Goal: Task Accomplishment & Management: Use online tool/utility

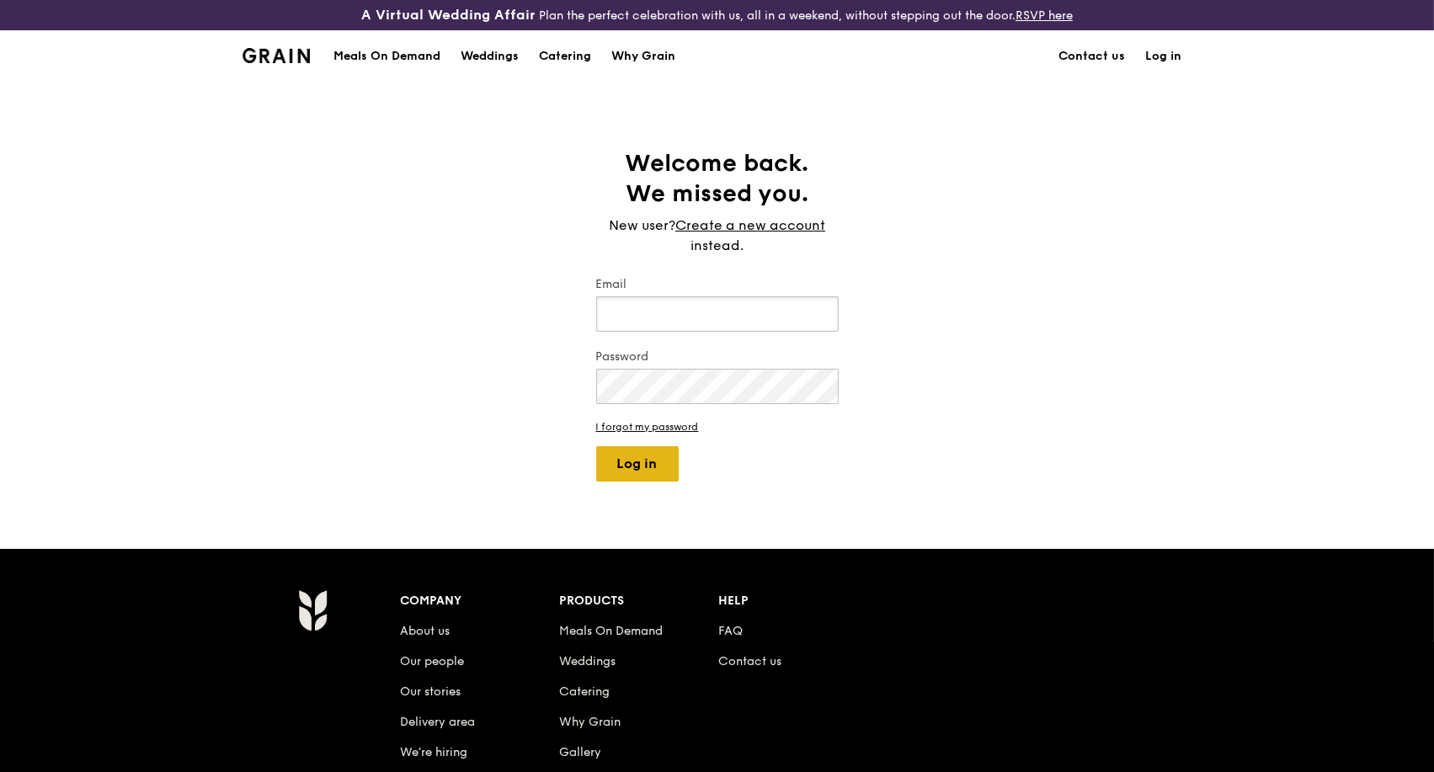
type input "[PERSON_NAME][EMAIL_ADDRESS][DOMAIN_NAME]"
click at [647, 462] on button "Log in" at bounding box center [637, 463] width 83 height 35
select select "100"
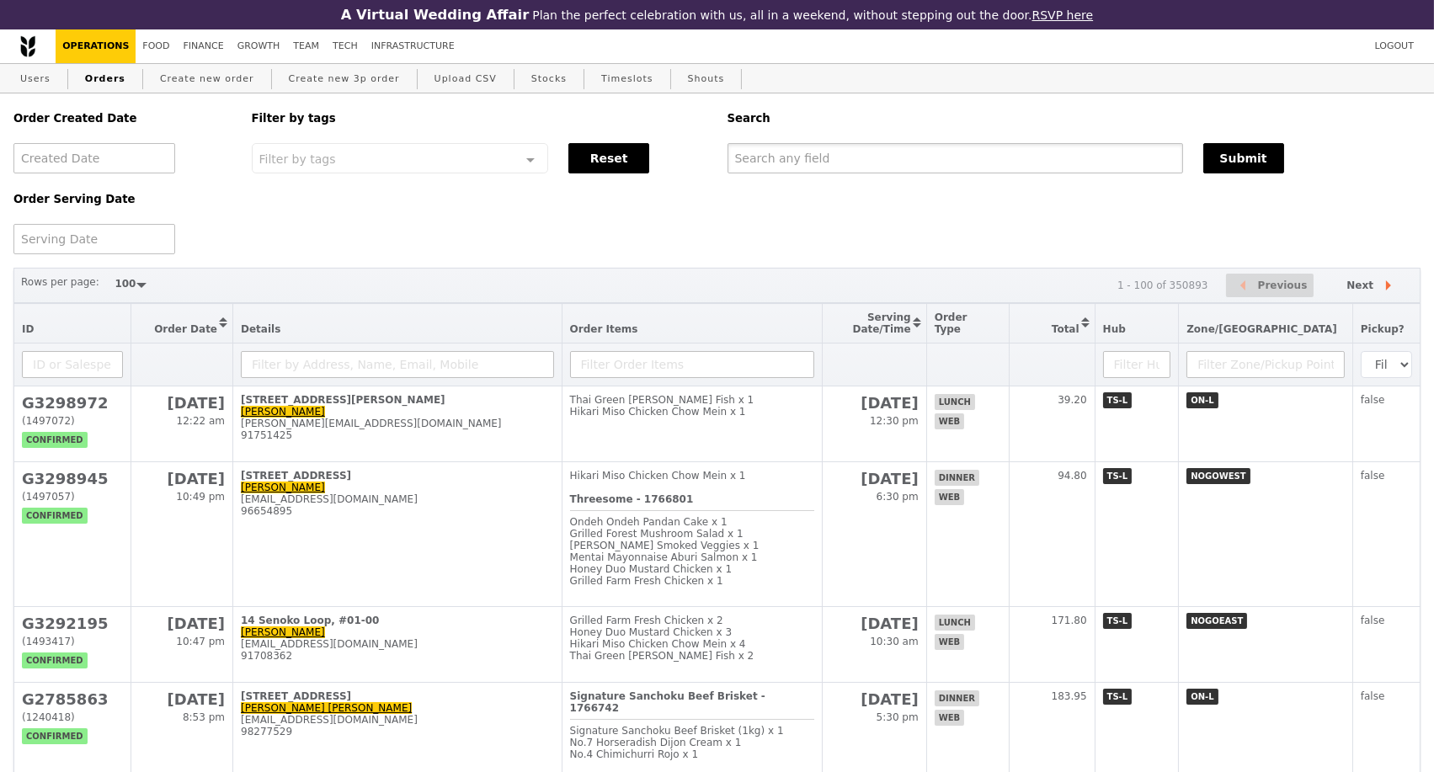
click at [878, 151] on input "text" at bounding box center [955, 158] width 456 height 30
paste input "G3295696"
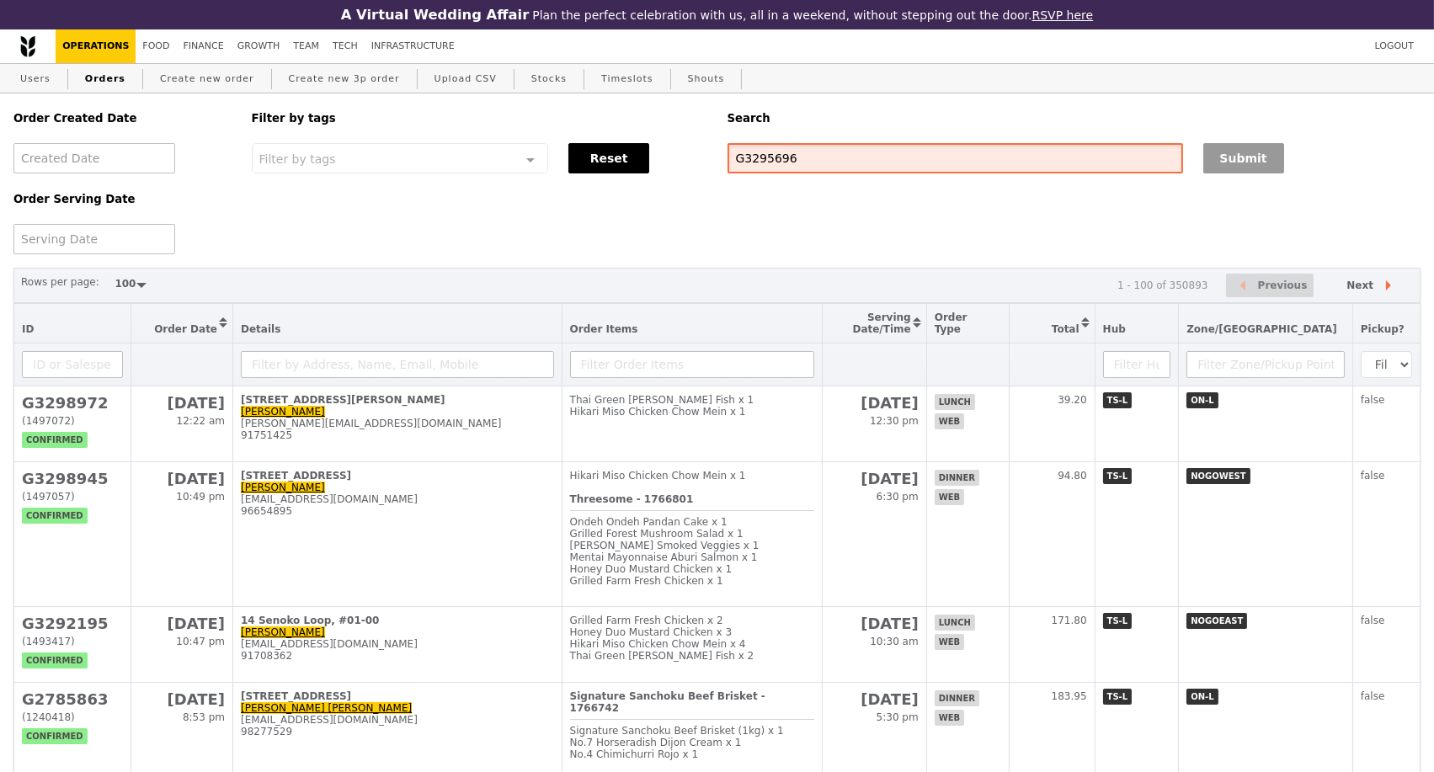
type input "G3295696"
click at [1272, 170] on button "Submit" at bounding box center [1243, 158] width 81 height 30
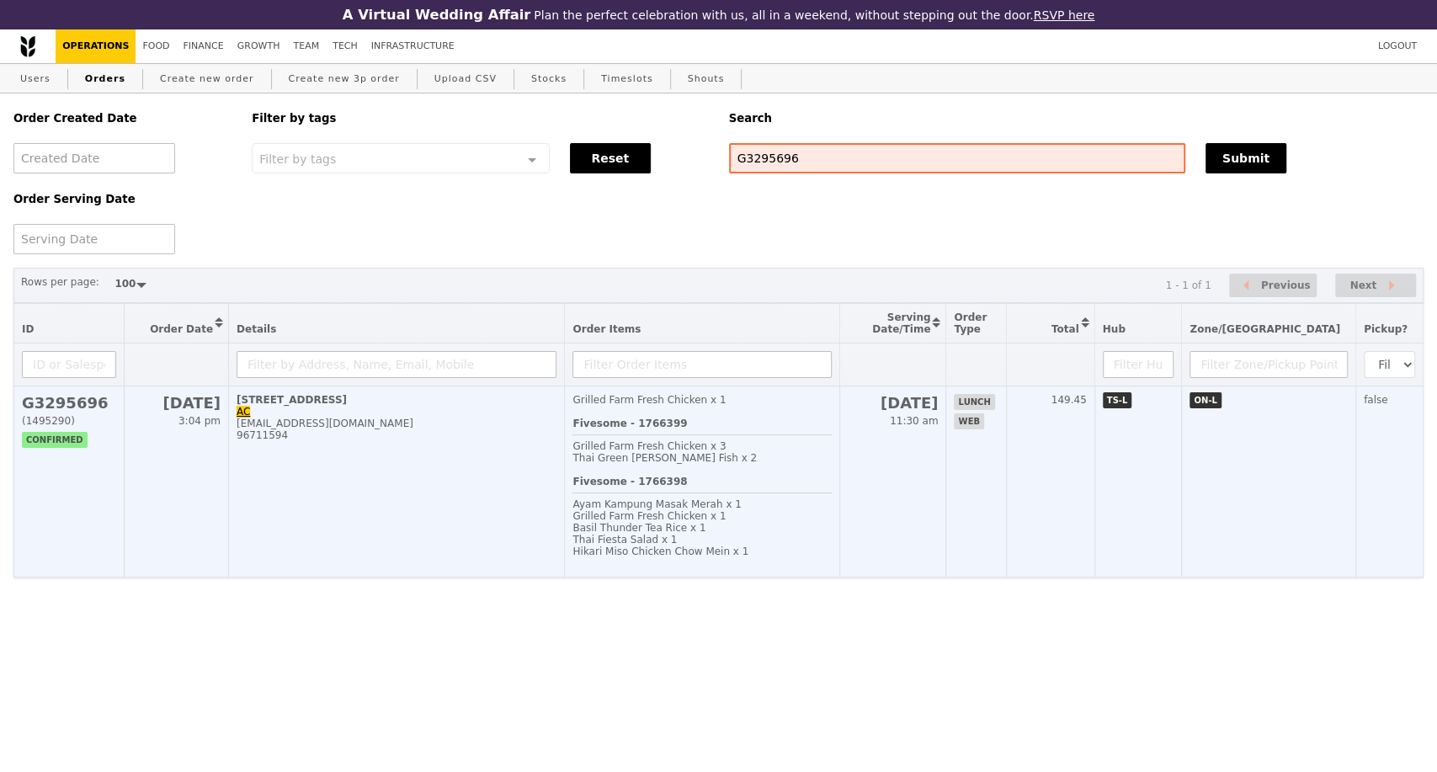
click at [368, 484] on td "[STREET_ADDRESS]-01 AC [EMAIL_ADDRESS][DOMAIN_NAME] 96711594" at bounding box center [397, 481] width 336 height 191
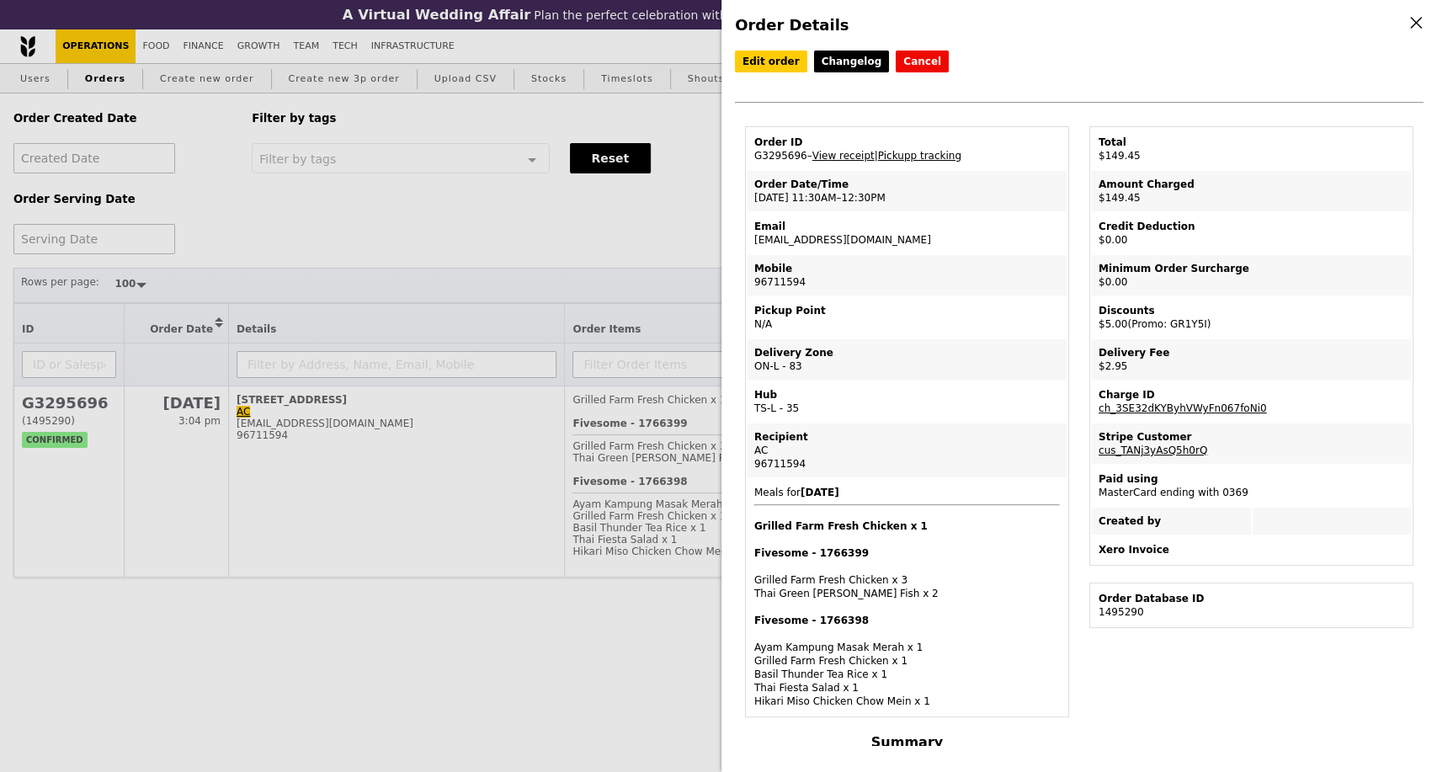
drag, startPoint x: 797, startPoint y: 162, endPoint x: 756, endPoint y: 162, distance: 41.3
click at [756, 162] on td "Order ID G3295696 – View receipt | Pickupp tracking" at bounding box center [907, 149] width 319 height 40
copy td "G3295696"
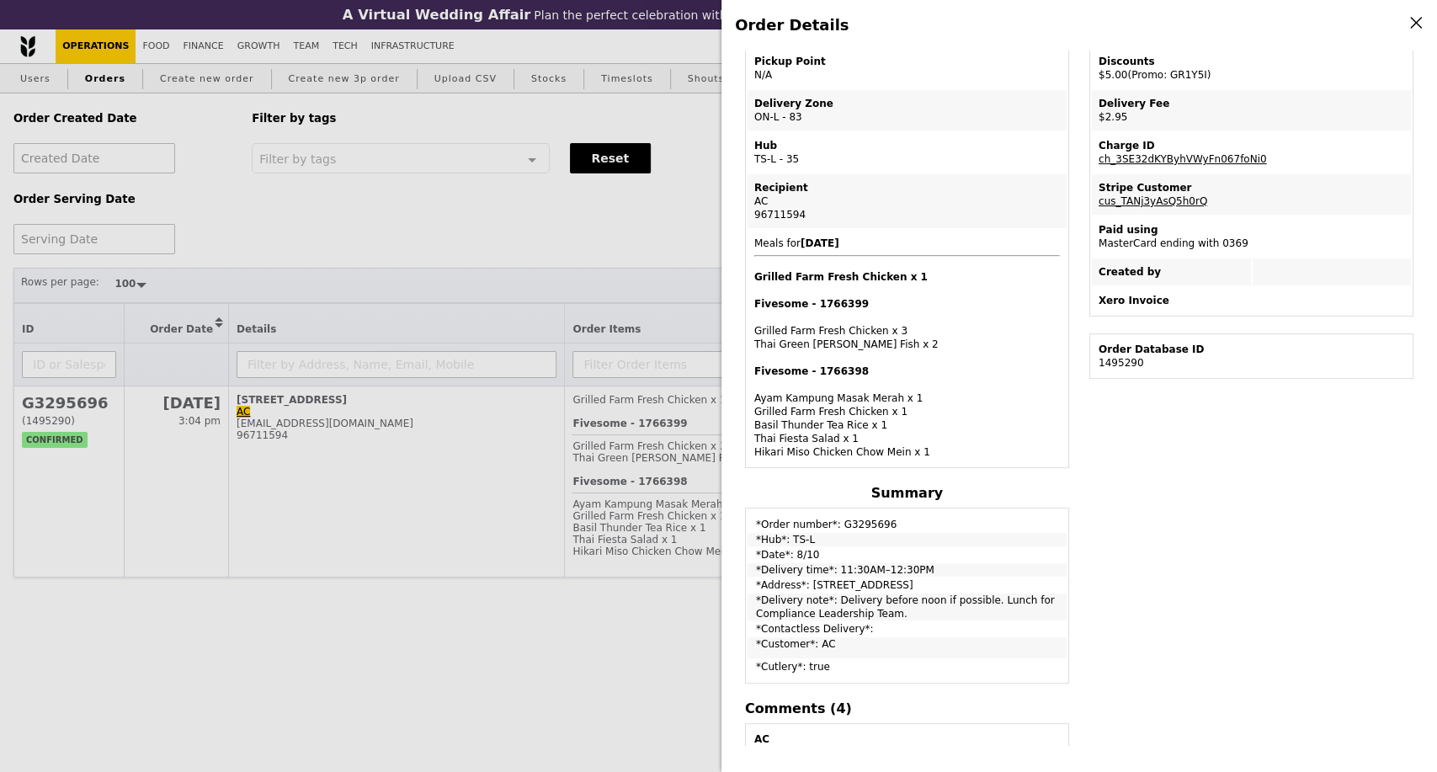
scroll to position [280, 0]
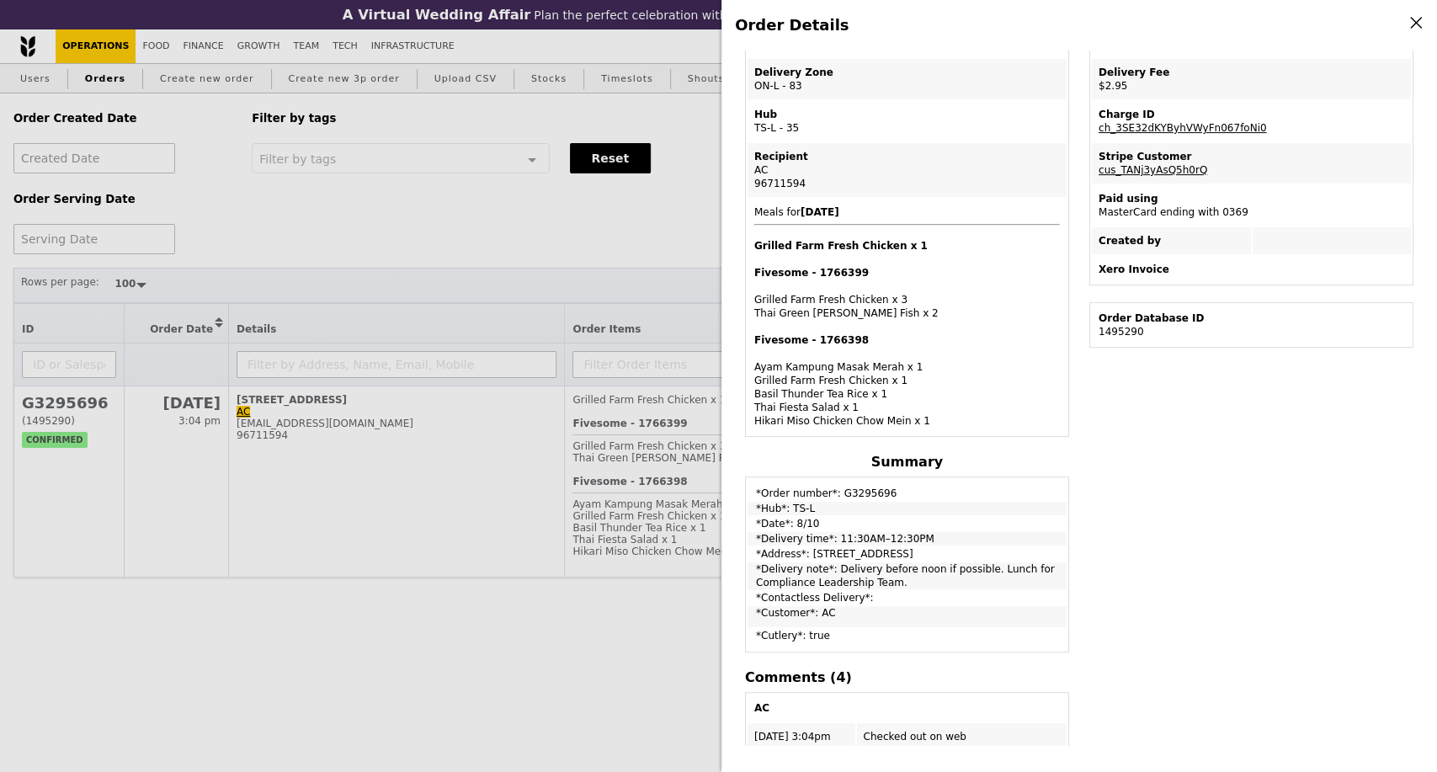
drag, startPoint x: 758, startPoint y: 493, endPoint x: 1024, endPoint y: 583, distance: 280.9
click at [1024, 583] on tbody "*Order number*: G3295696 *Hub*: TS-L *Date*: 8/10 *Delivery time*: 11:30AM–12:3…" at bounding box center [907, 564] width 319 height 171
copy tbody "Order number*: G3295696 *Hub*: TS-L *Date*: 8/10 *Delivery time*: 11:30AM–12:30…"
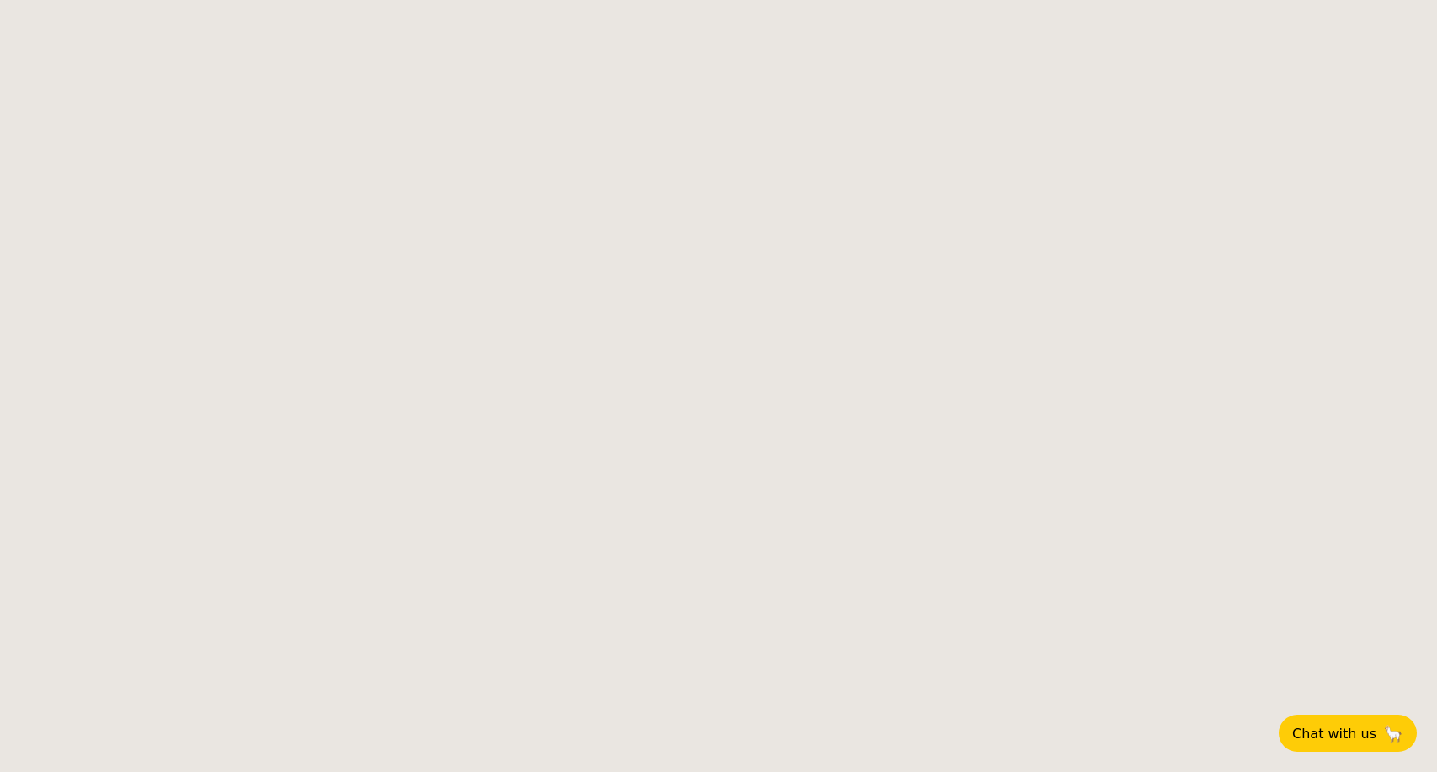
select select
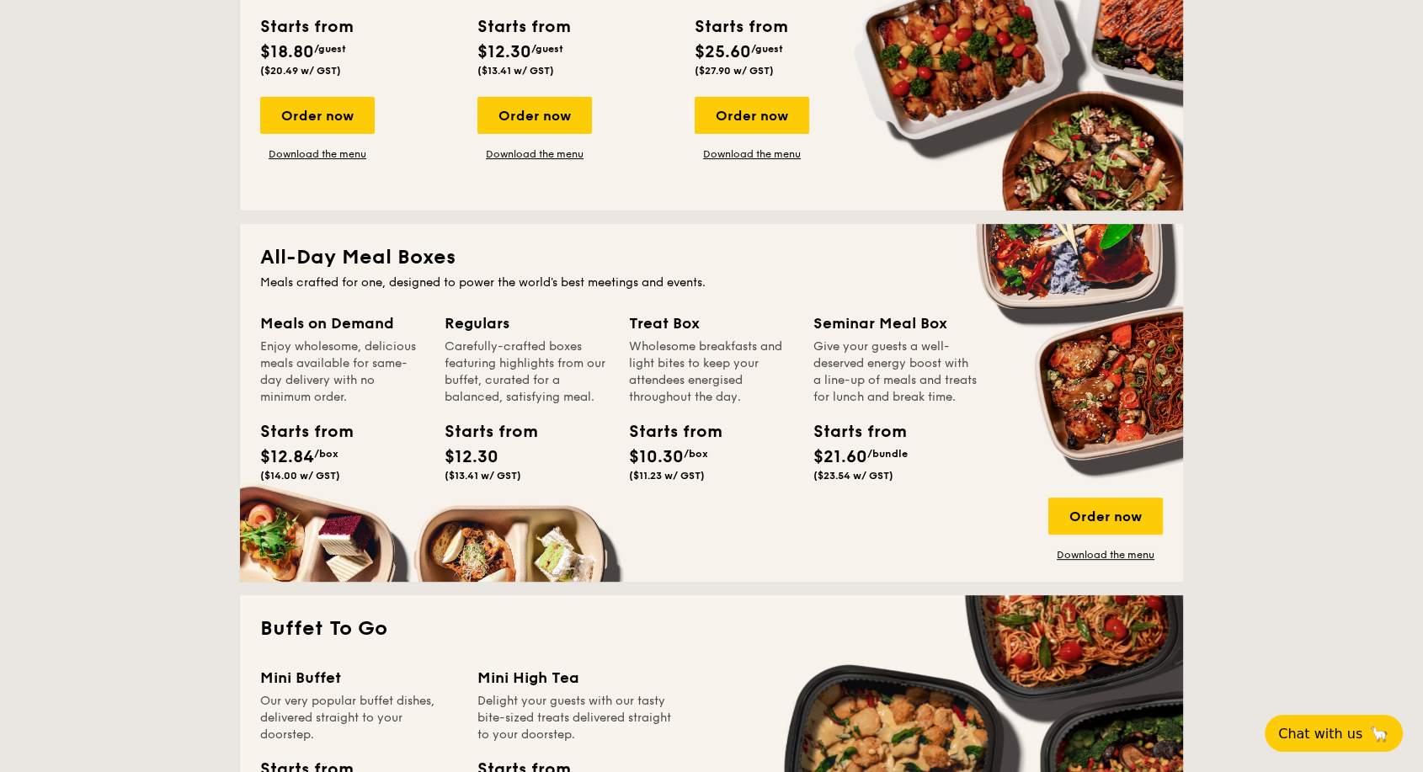
scroll to position [748, 0]
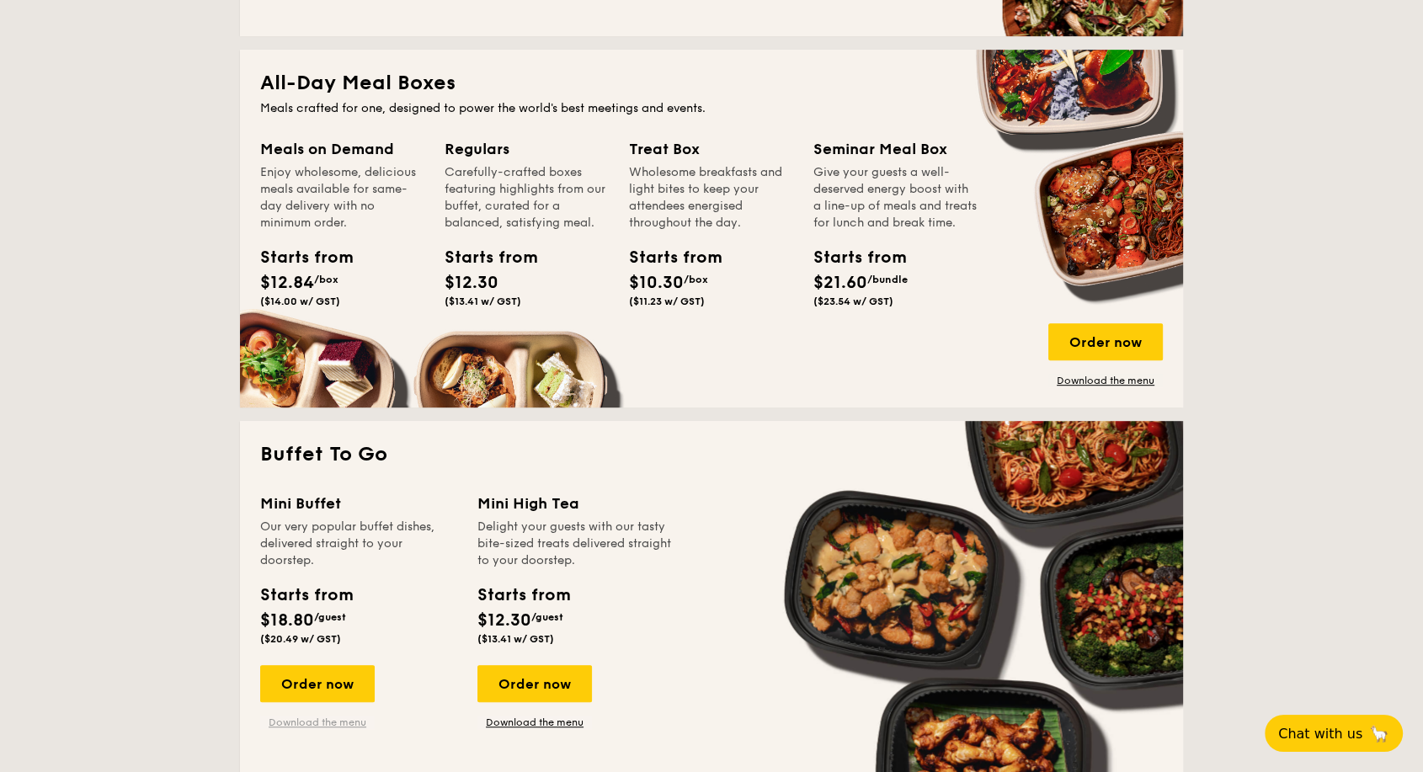
click at [337, 716] on link "Download the menu" at bounding box center [317, 722] width 115 height 13
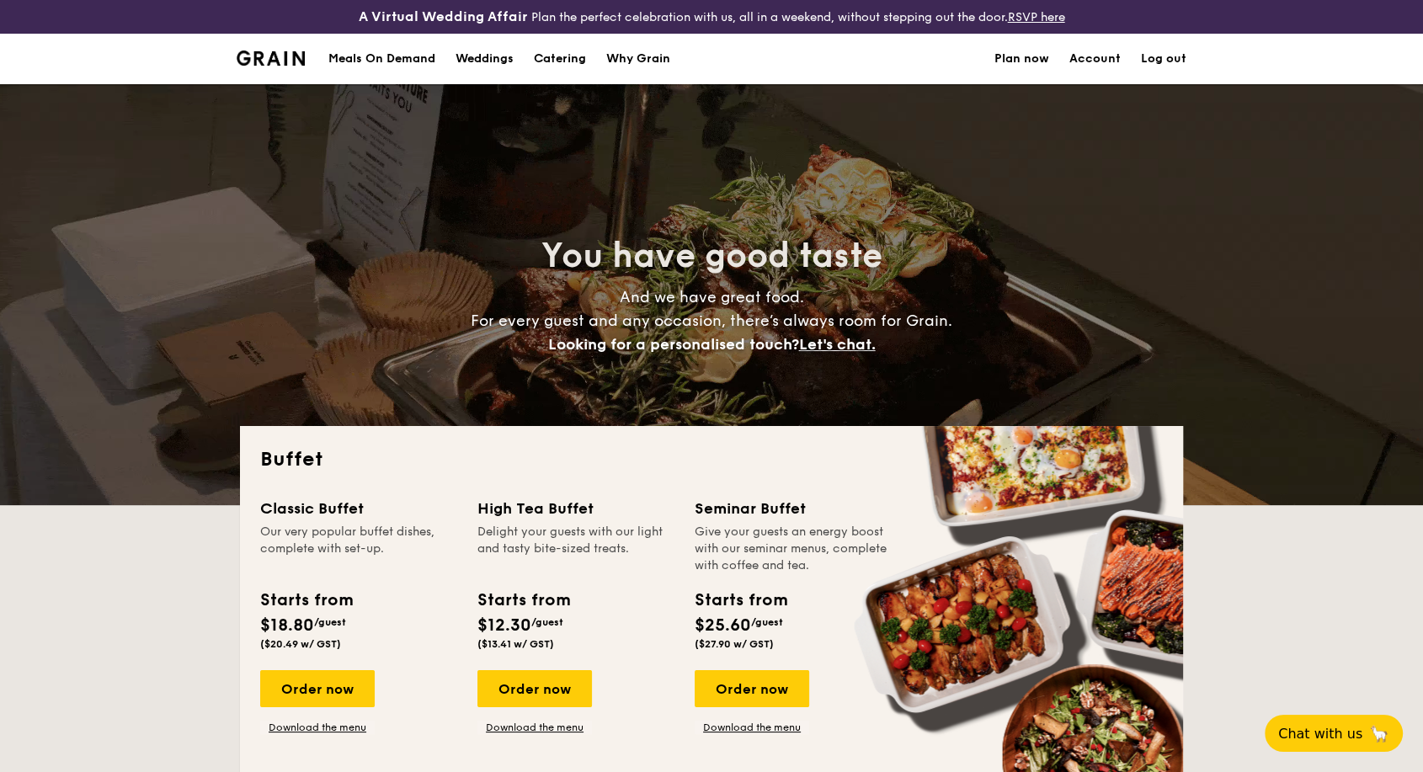
scroll to position [280, 0]
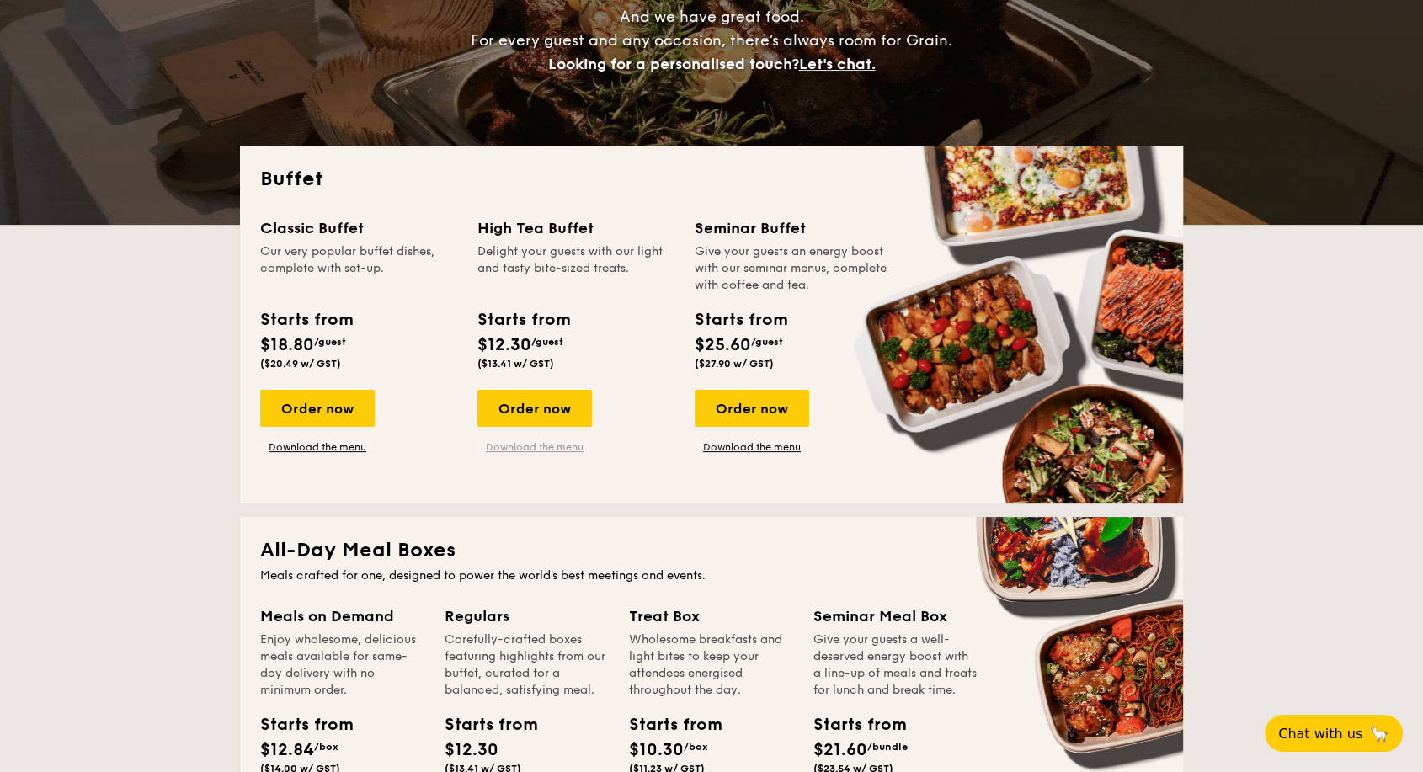
click at [532, 445] on link "Download the menu" at bounding box center [534, 446] width 115 height 13
